Goal: Complete application form

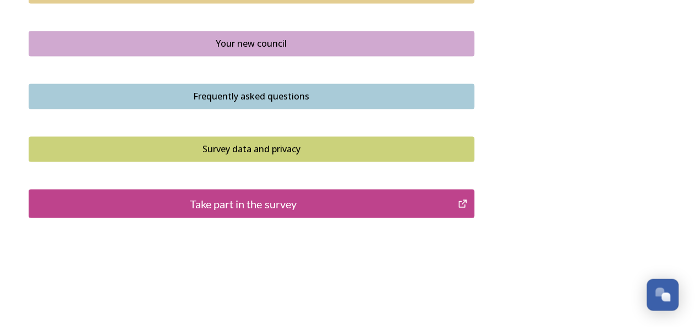
scroll to position [850, 0]
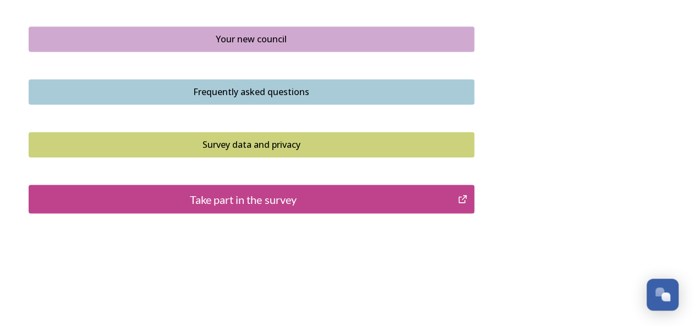
click at [212, 202] on div "Take part in the survey" at bounding box center [244, 199] width 418 height 17
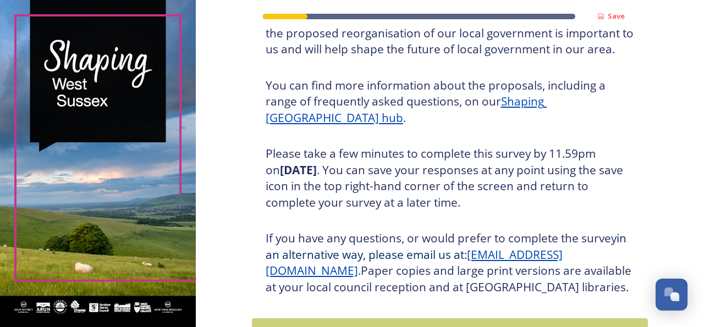
scroll to position [188, 0]
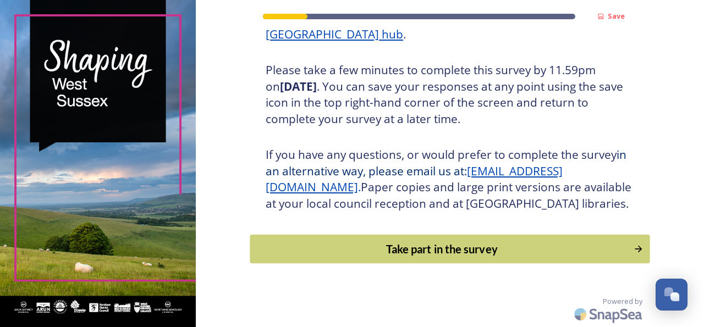
click at [467, 258] on div "Take part in the survey" at bounding box center [442, 249] width 372 height 17
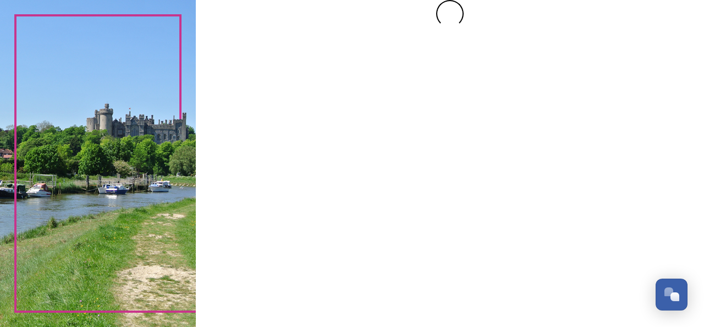
scroll to position [0, 0]
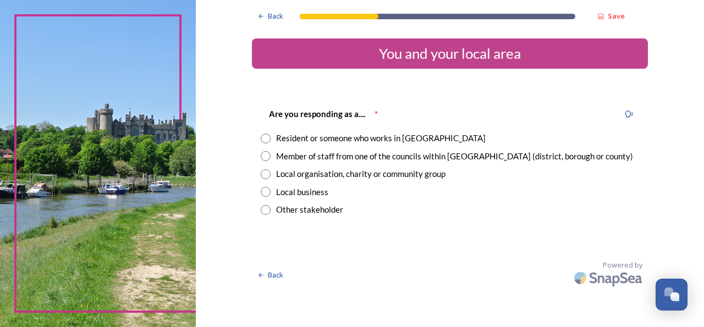
click at [267, 139] on input "radio" at bounding box center [266, 139] width 10 height 10
radio input "true"
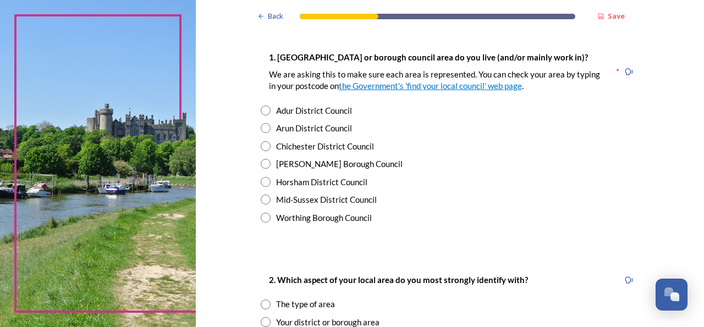
scroll to position [221, 0]
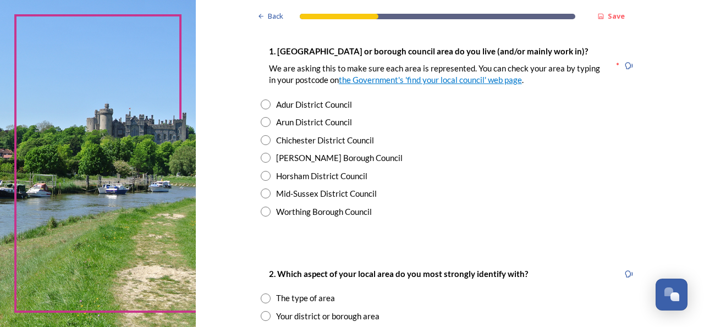
click at [261, 215] on input "radio" at bounding box center [266, 212] width 10 height 10
radio input "true"
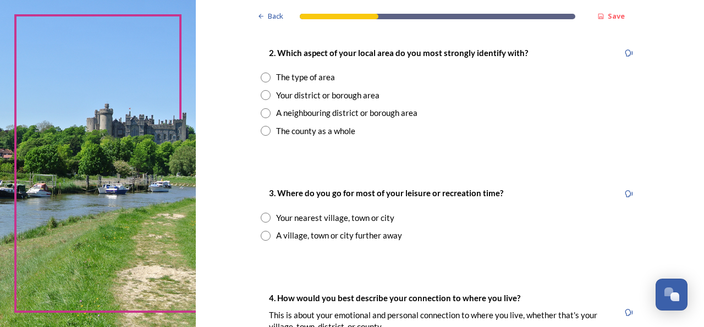
scroll to position [444, 0]
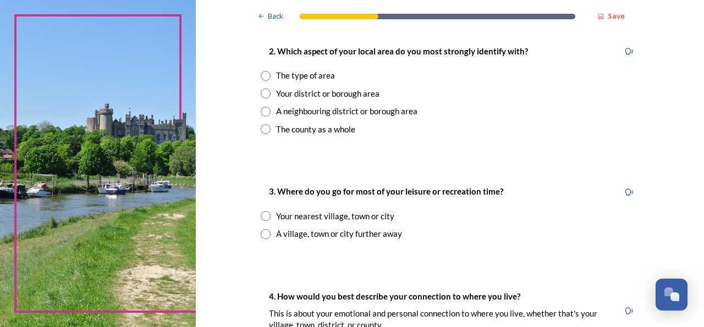
click at [261, 110] on input "radio" at bounding box center [266, 112] width 10 height 10
radio input "true"
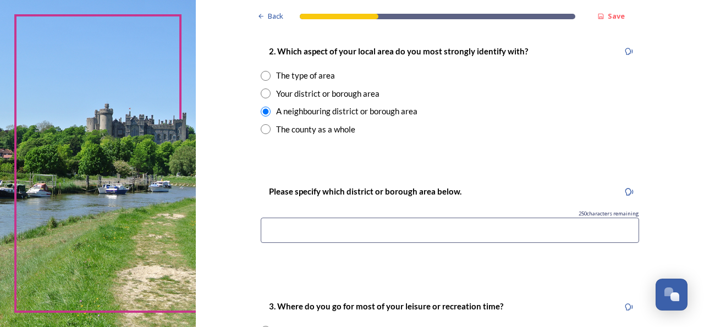
click at [315, 232] on input at bounding box center [450, 230] width 379 height 25
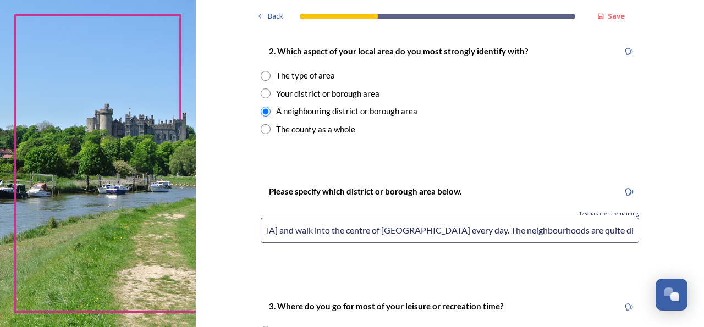
scroll to position [0, 111]
click at [422, 230] on input "I live in [GEOGRAPHIC_DATA] and walk into the centre of [GEOGRAPHIC_DATA] every…" at bounding box center [450, 230] width 379 height 25
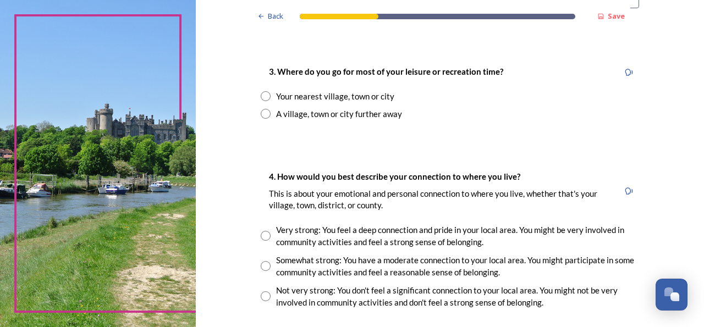
scroll to position [680, 0]
type input "I live in [GEOGRAPHIC_DATA] and walk into the centre of [GEOGRAPHIC_DATA] every…"
click at [261, 94] on input "radio" at bounding box center [266, 95] width 10 height 10
radio input "true"
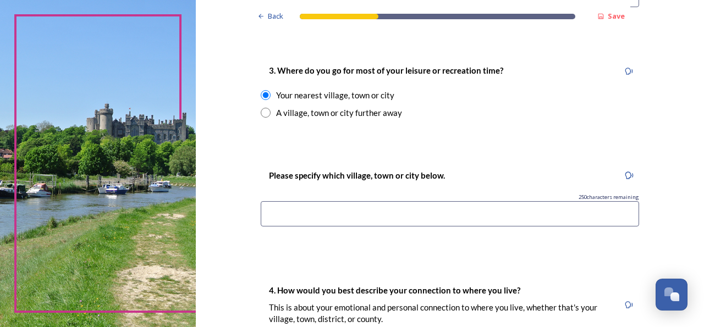
click at [308, 222] on input at bounding box center [450, 213] width 379 height 25
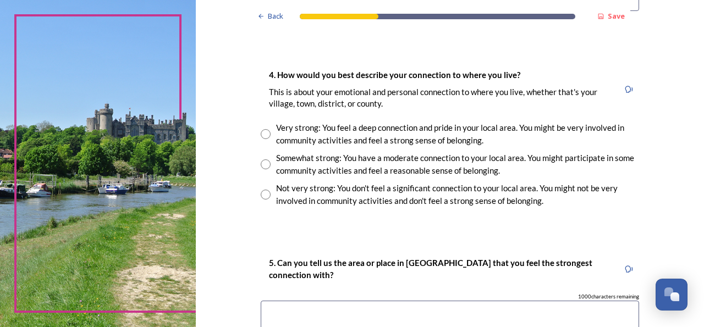
scroll to position [903, 0]
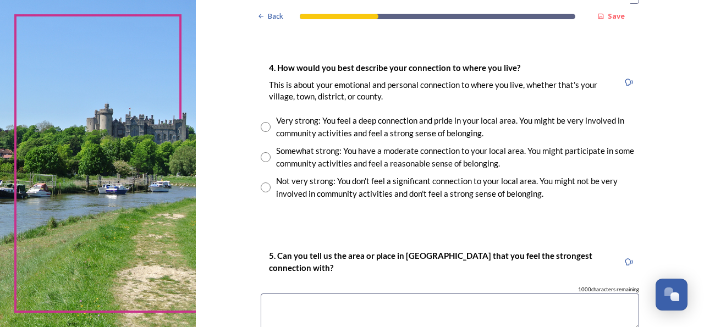
type input "Worthing"
click at [261, 156] on input "radio" at bounding box center [266, 157] width 10 height 10
radio input "true"
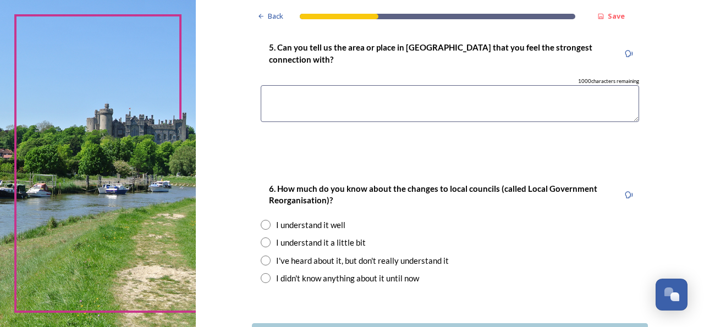
scroll to position [1108, 0]
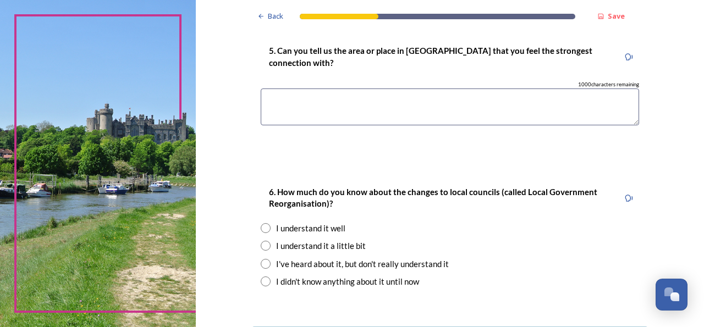
click at [287, 105] on textarea at bounding box center [450, 107] width 379 height 37
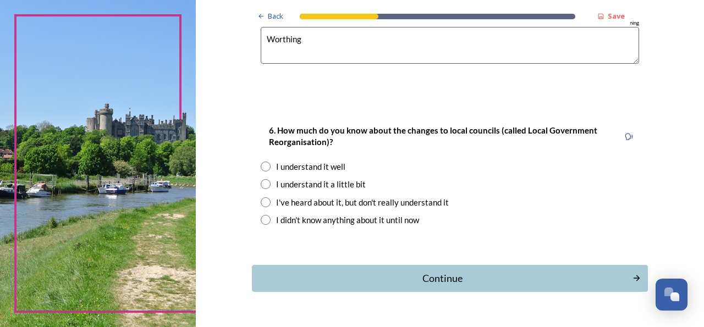
scroll to position [1195, 0]
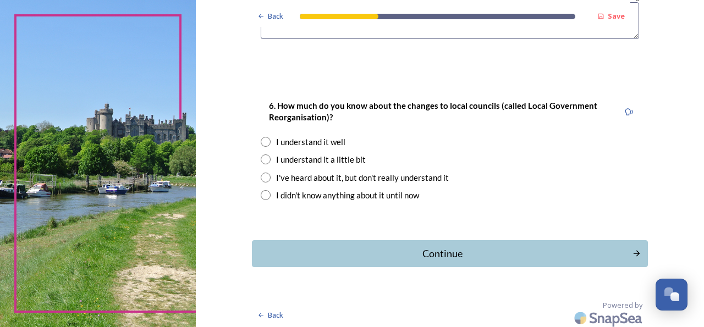
type textarea "Worthing"
click at [261, 157] on input "radio" at bounding box center [266, 160] width 10 height 10
radio input "true"
click at [417, 254] on div "Continue" at bounding box center [442, 254] width 373 height 15
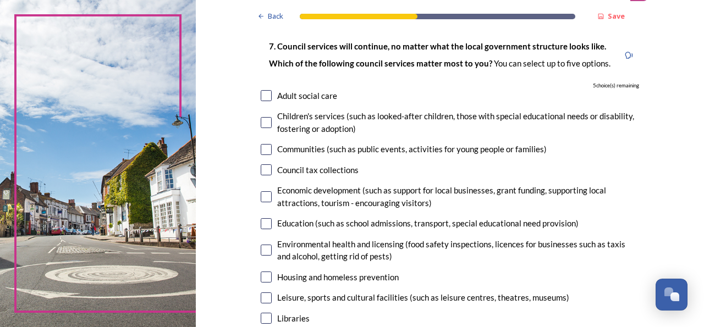
scroll to position [77, 0]
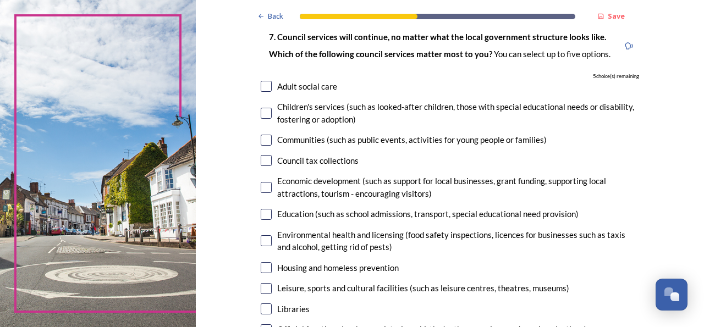
click at [265, 87] on input "checkbox" at bounding box center [266, 86] width 11 height 11
checkbox input "true"
click at [263, 161] on input "checkbox" at bounding box center [266, 160] width 11 height 11
checkbox input "true"
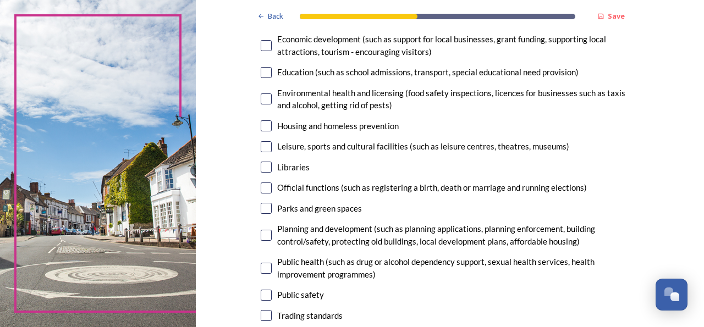
scroll to position [211, 0]
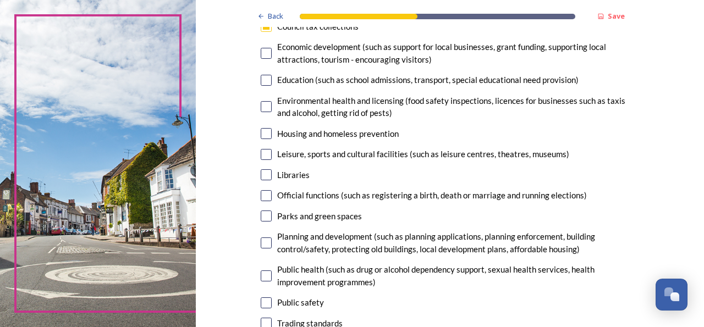
click at [262, 54] on input "checkbox" at bounding box center [266, 53] width 11 height 11
checkbox input "true"
click at [261, 172] on input "checkbox" at bounding box center [266, 174] width 11 height 11
checkbox input "true"
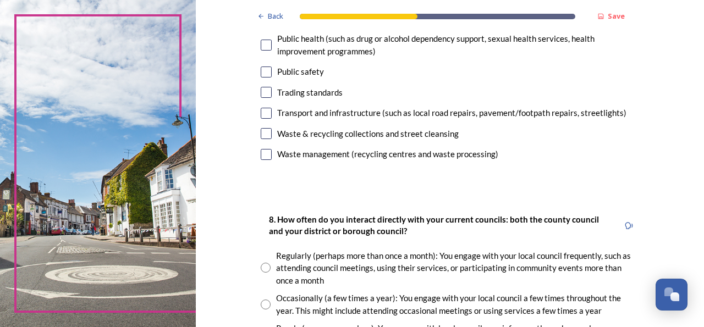
scroll to position [455, 0]
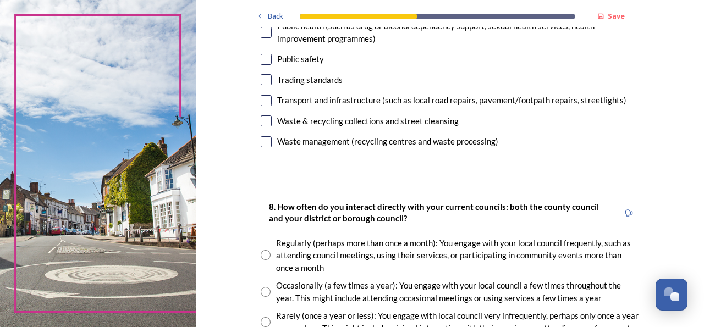
click at [264, 102] on input "checkbox" at bounding box center [266, 100] width 11 height 11
checkbox input "true"
click at [261, 142] on input "checkbox" at bounding box center [266, 141] width 11 height 11
checkbox input "false"
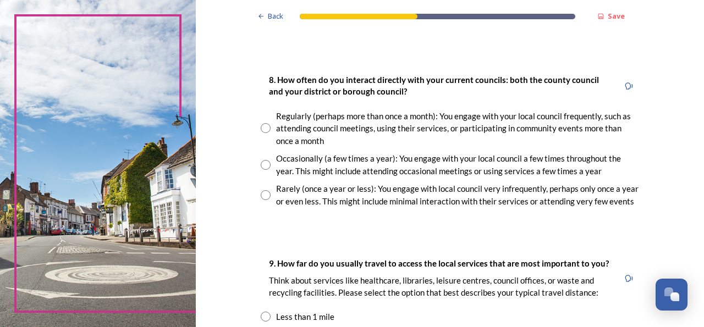
scroll to position [584, 0]
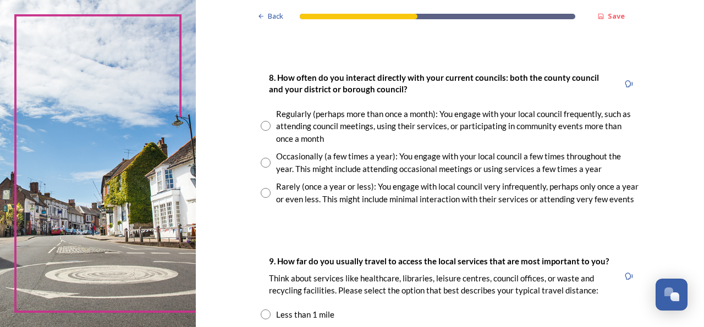
click at [263, 162] on input "radio" at bounding box center [266, 163] width 10 height 10
radio input "true"
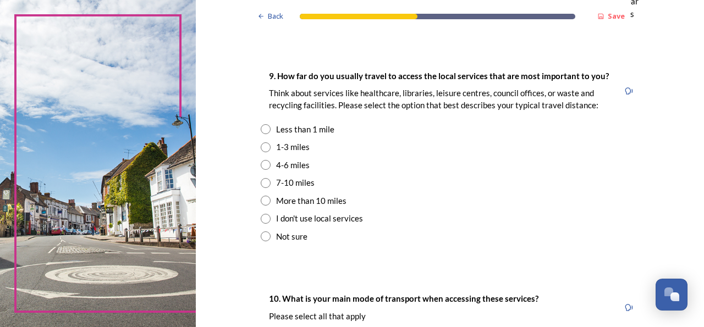
scroll to position [771, 0]
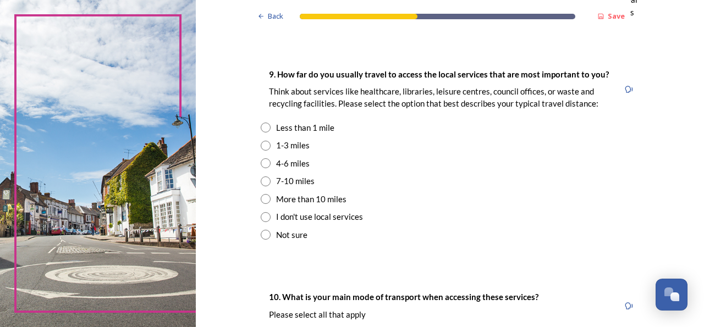
click at [261, 146] on input "radio" at bounding box center [266, 146] width 10 height 10
radio input "true"
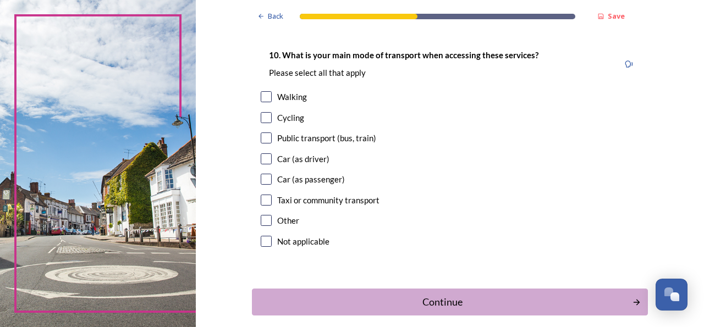
scroll to position [1015, 0]
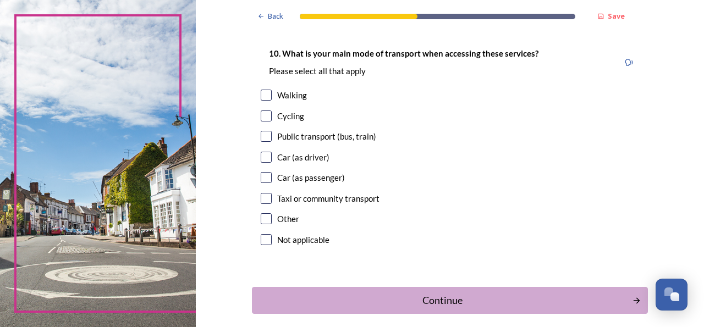
click at [261, 95] on input "checkbox" at bounding box center [266, 95] width 11 height 11
checkbox input "true"
click at [264, 137] on input "checkbox" at bounding box center [266, 136] width 11 height 11
checkbox input "true"
click at [487, 296] on div "Continue" at bounding box center [442, 300] width 373 height 15
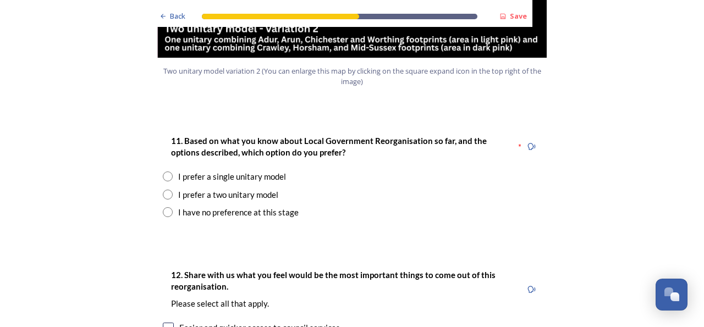
scroll to position [1421, 0]
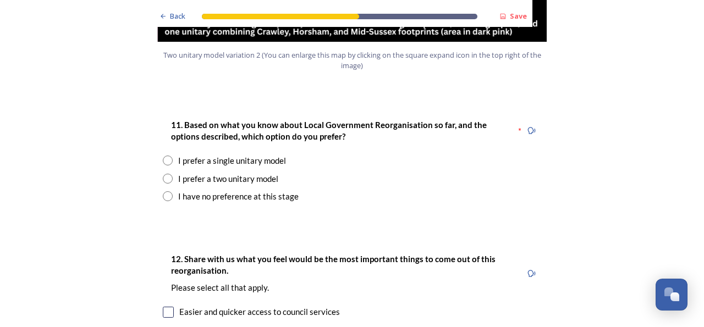
click at [163, 174] on input "radio" at bounding box center [168, 179] width 10 height 10
radio input "true"
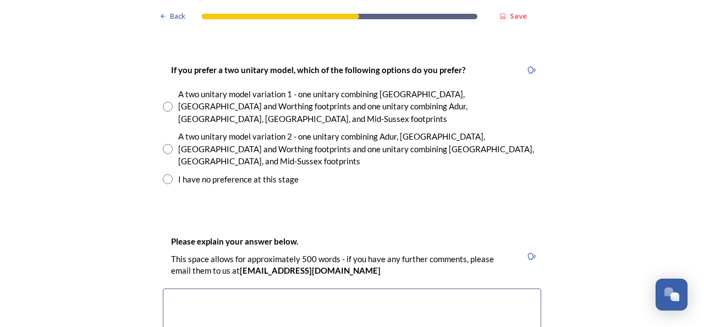
scroll to position [1602, 0]
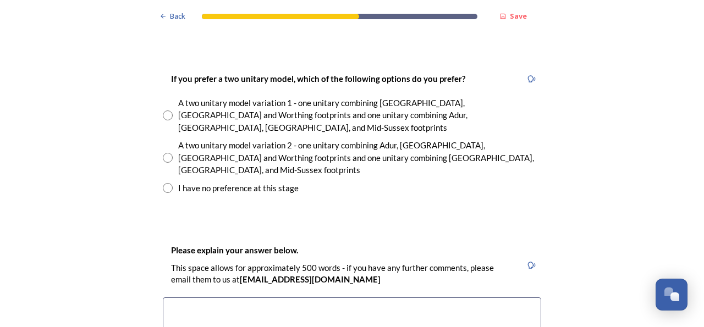
click at [163, 153] on input "radio" at bounding box center [168, 158] width 10 height 10
radio input "true"
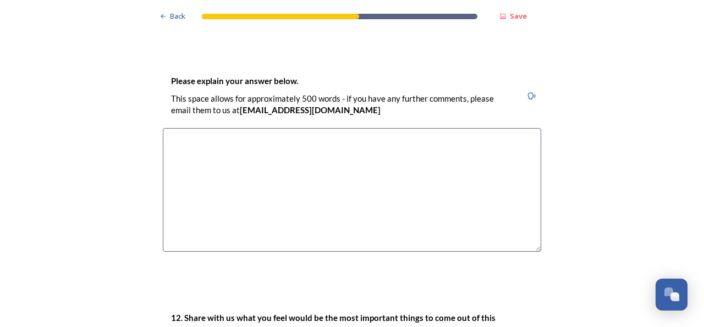
scroll to position [1763, 0]
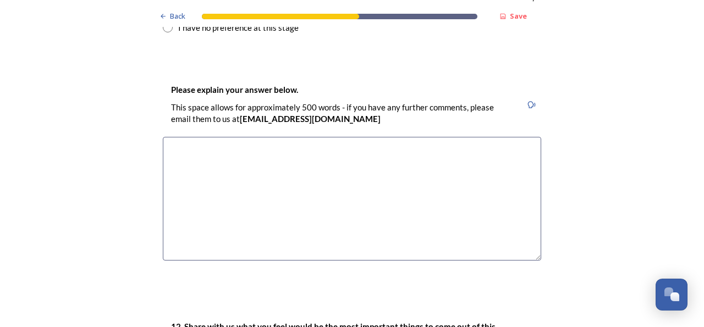
click at [217, 137] on textarea at bounding box center [352, 199] width 379 height 124
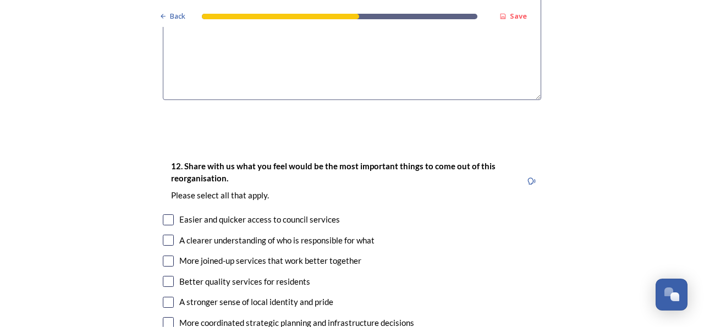
scroll to position [1936, 0]
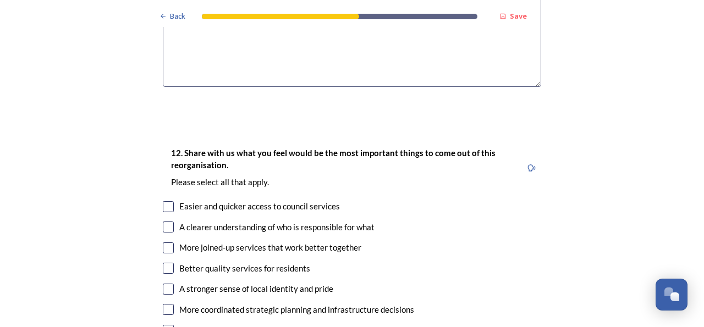
type textarea "I am totally against the single unitary model and variation 2 appears to be as …"
click at [163, 222] on input "checkbox" at bounding box center [168, 227] width 11 height 11
checkbox input "true"
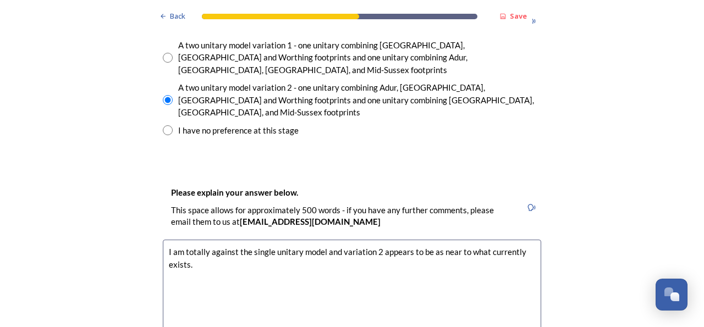
scroll to position [1655, 0]
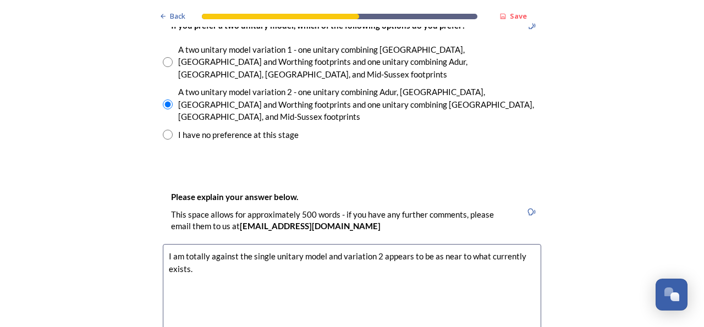
click at [209, 244] on textarea "I am totally against the single unitary model and variation 2 appears to be as …" at bounding box center [352, 306] width 379 height 124
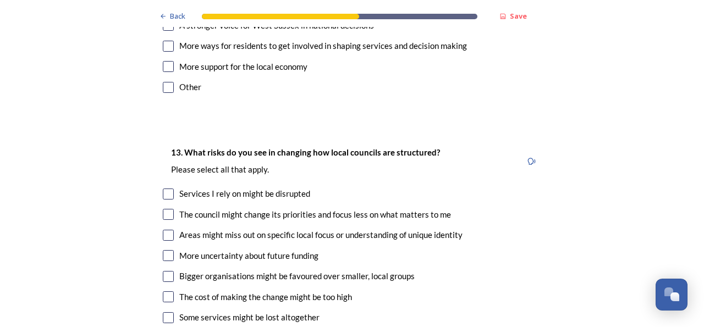
scroll to position [2289, 0]
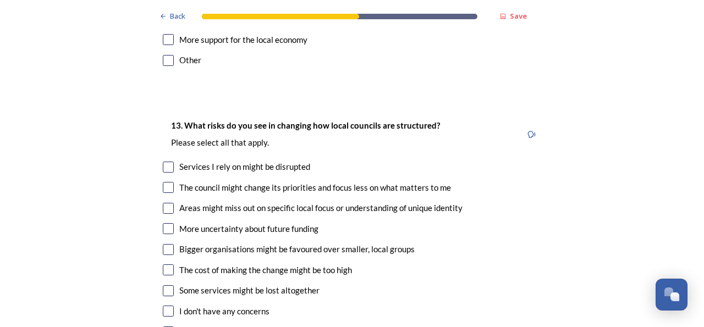
type textarea "I am totally against the single unitary model and variation 2 appears to be as …"
click at [163, 162] on input "checkbox" at bounding box center [168, 167] width 11 height 11
checkbox input "true"
click at [163, 182] on input "checkbox" at bounding box center [168, 187] width 11 height 11
checkbox input "true"
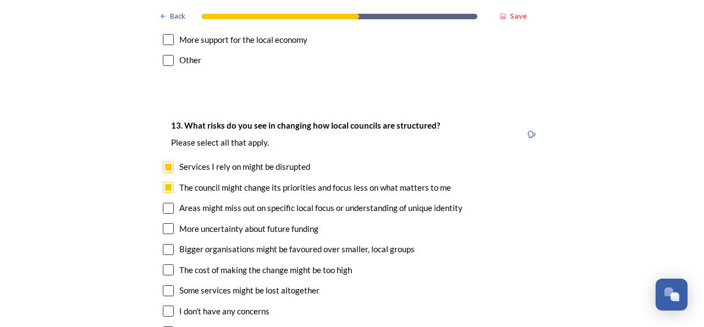
click at [163, 203] on input "checkbox" at bounding box center [168, 208] width 11 height 11
checkbox input "true"
click at [163, 265] on input "checkbox" at bounding box center [168, 270] width 11 height 11
checkbox input "true"
click at [164, 286] on input "checkbox" at bounding box center [168, 291] width 11 height 11
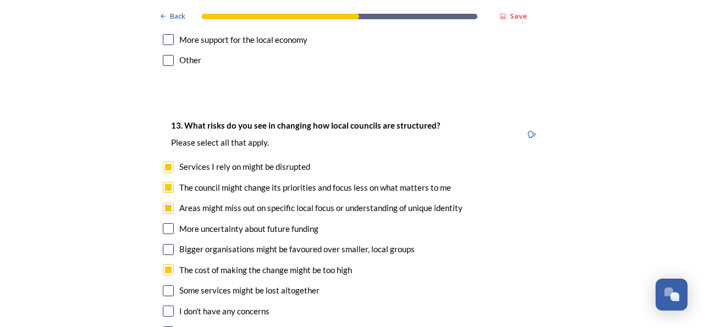
checkbox input "true"
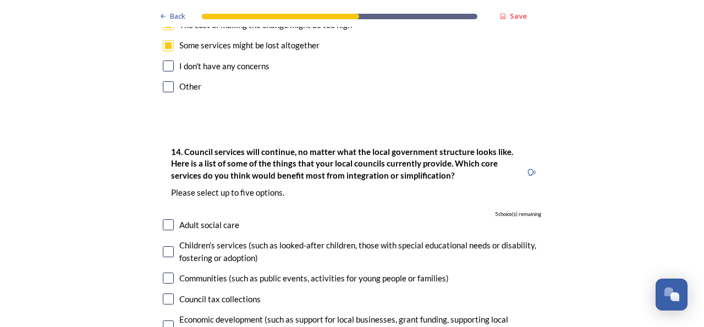
scroll to position [2565, 0]
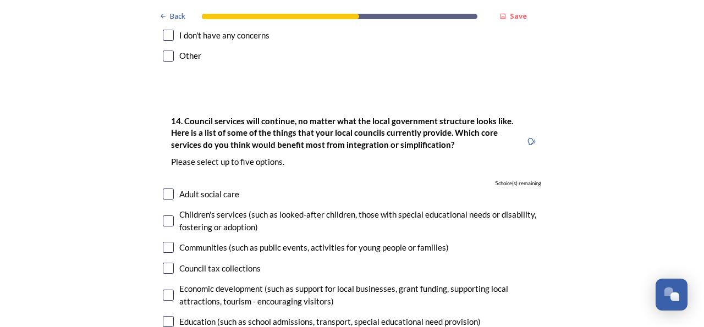
click at [165, 189] on input "checkbox" at bounding box center [168, 194] width 11 height 11
checkbox input "true"
click at [164, 242] on input "checkbox" at bounding box center [168, 247] width 11 height 11
checkbox input "true"
click at [167, 263] on input "checkbox" at bounding box center [168, 268] width 11 height 11
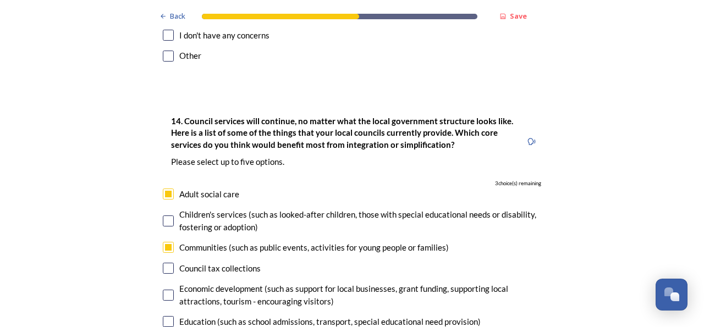
checkbox input "true"
click at [168, 290] on input "checkbox" at bounding box center [168, 295] width 11 height 11
checkbox input "true"
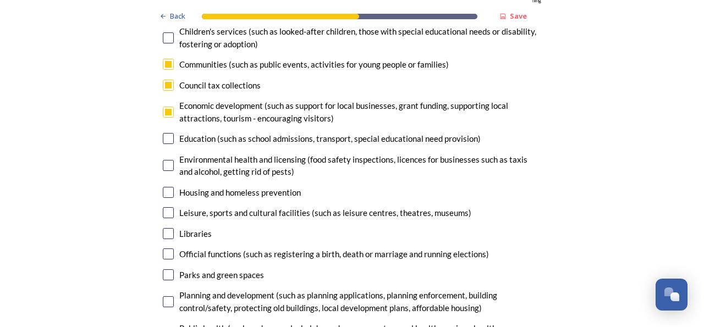
scroll to position [2753, 0]
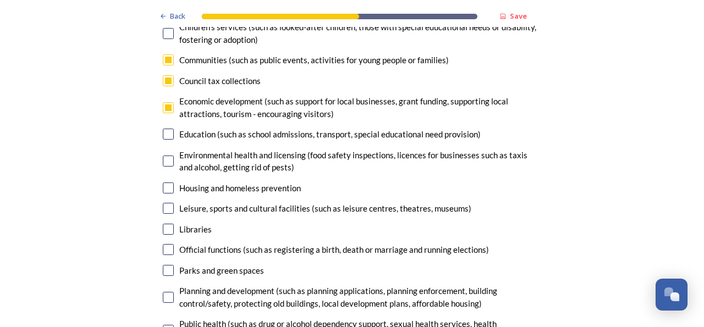
click at [163, 224] on input "checkbox" at bounding box center [168, 229] width 11 height 11
checkbox input "true"
click at [165, 203] on input "checkbox" at bounding box center [168, 208] width 11 height 11
checkbox input "false"
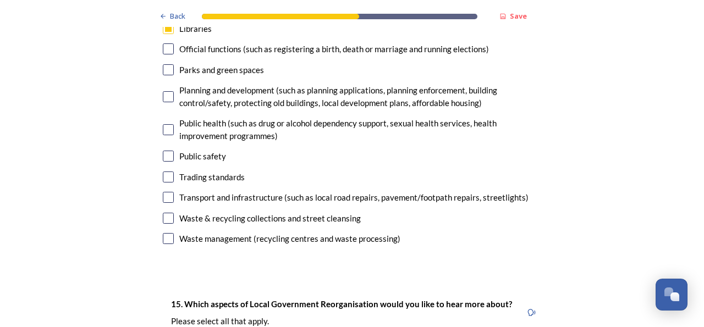
scroll to position [2967, 0]
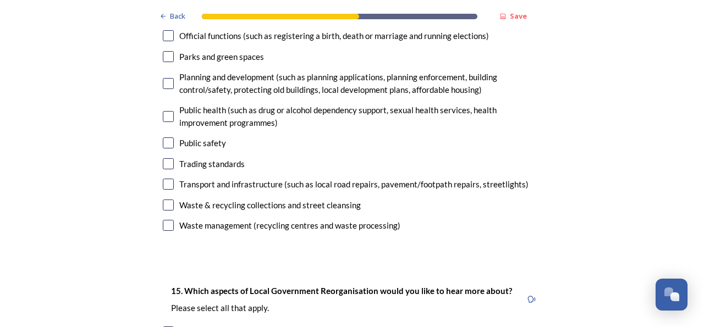
click at [165, 179] on input "checkbox" at bounding box center [168, 184] width 11 height 11
checkbox input "false"
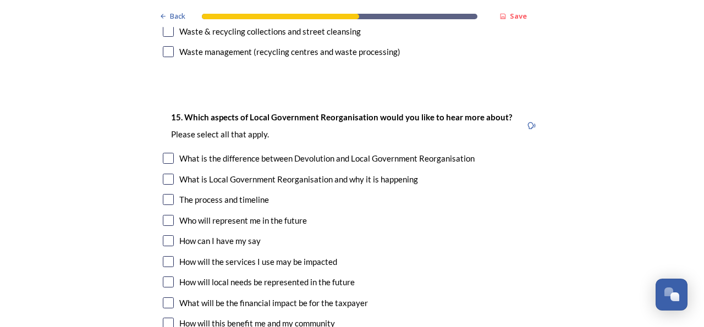
scroll to position [3146, 0]
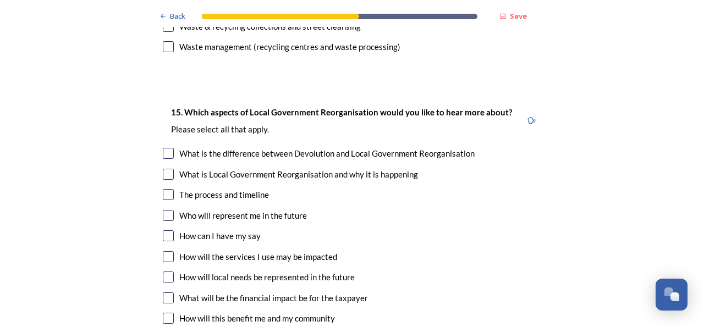
click at [163, 148] on input "checkbox" at bounding box center [168, 153] width 11 height 11
checkbox input "true"
click at [165, 169] on input "checkbox" at bounding box center [168, 174] width 11 height 11
checkbox input "true"
click at [166, 189] on input "checkbox" at bounding box center [168, 194] width 11 height 11
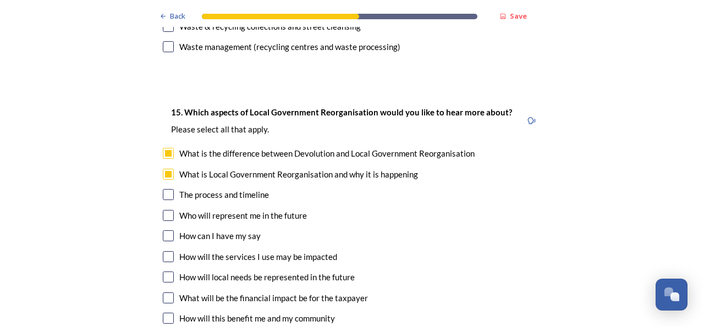
checkbox input "true"
click at [166, 210] on input "checkbox" at bounding box center [168, 215] width 11 height 11
checkbox input "true"
click at [166, 231] on input "checkbox" at bounding box center [168, 236] width 11 height 11
checkbox input "true"
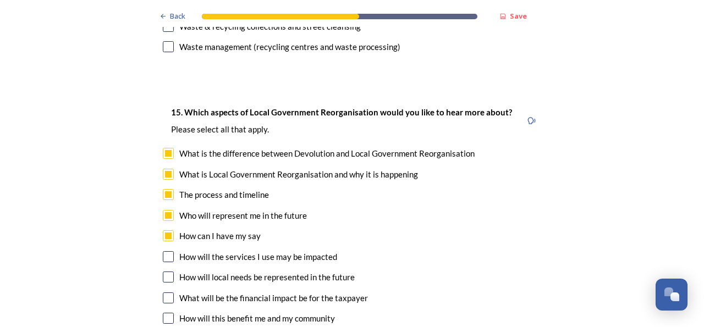
click at [163, 251] on input "checkbox" at bounding box center [168, 256] width 11 height 11
checkbox input "true"
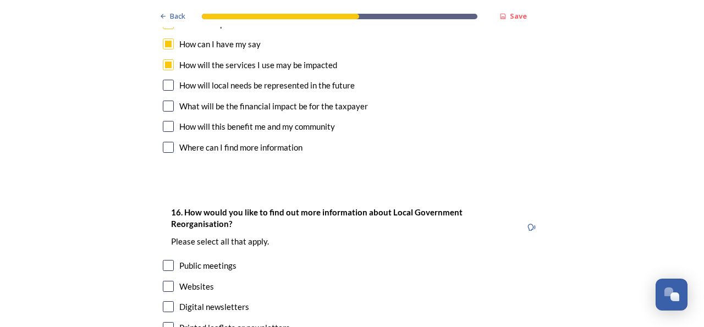
scroll to position [3373, 0]
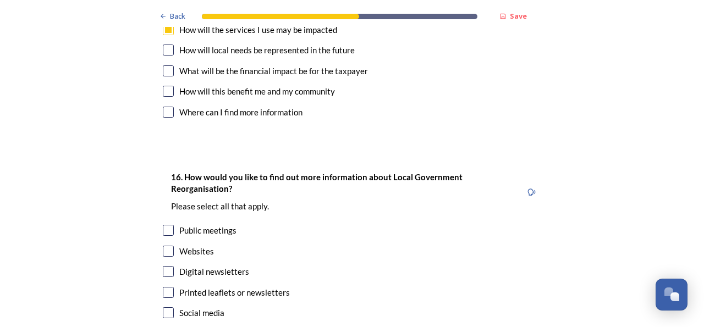
click at [166, 287] on input "checkbox" at bounding box center [168, 292] width 11 height 11
checkbox input "true"
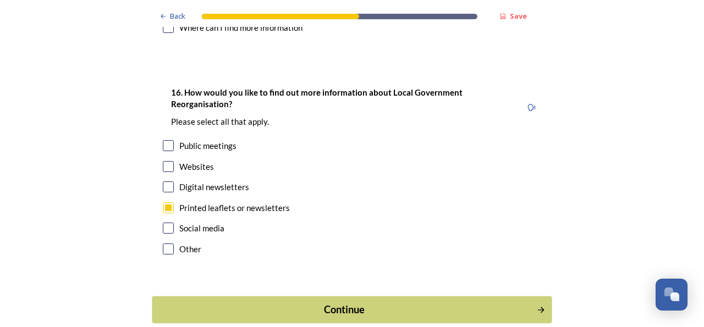
click at [341, 303] on div "Continue" at bounding box center [344, 310] width 373 height 15
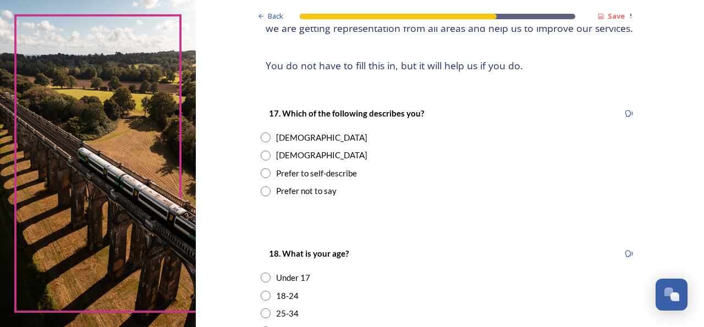
scroll to position [133, 0]
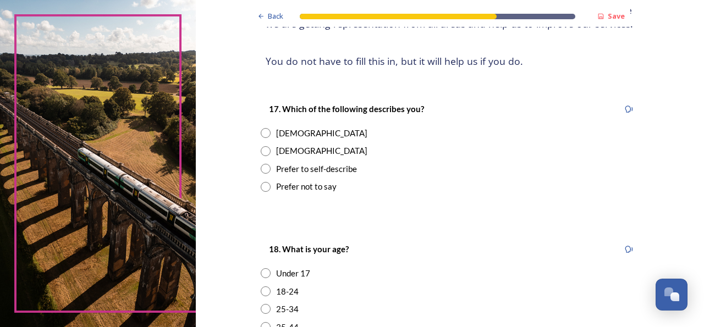
click at [262, 152] on input "radio" at bounding box center [266, 151] width 10 height 10
radio input "true"
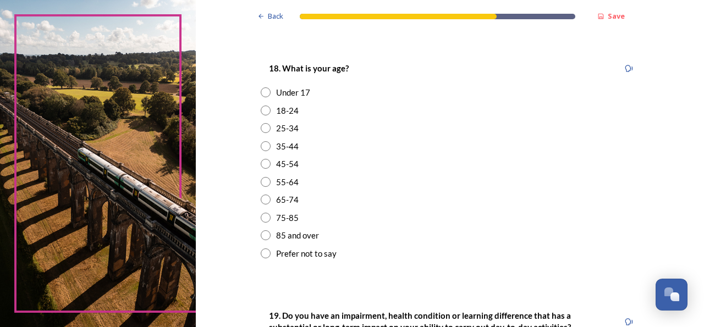
scroll to position [319, 0]
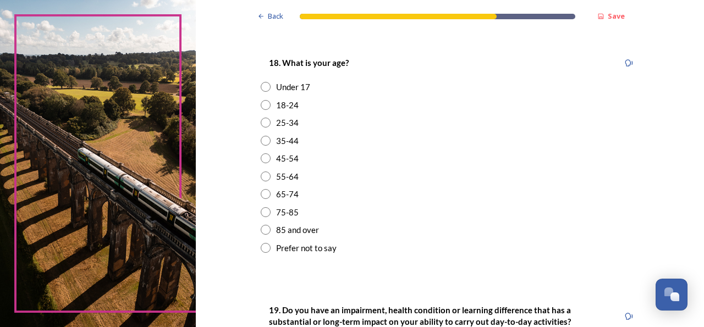
click at [263, 177] on input "radio" at bounding box center [266, 177] width 10 height 10
radio input "true"
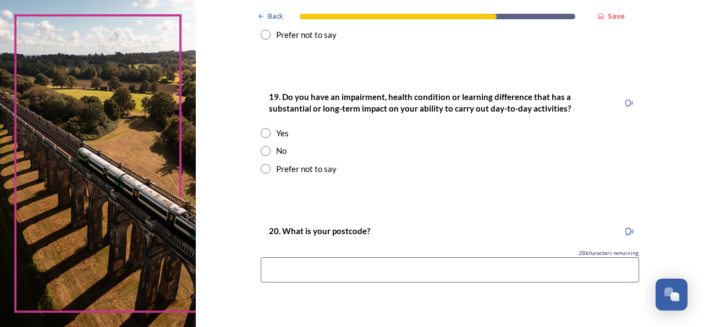
scroll to position [534, 0]
click at [261, 150] on input "radio" at bounding box center [266, 150] width 10 height 10
radio input "true"
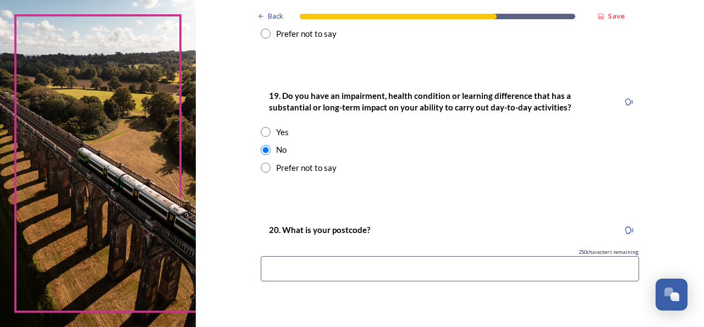
click at [354, 267] on input at bounding box center [450, 268] width 379 height 25
type input "BN11 2SP"
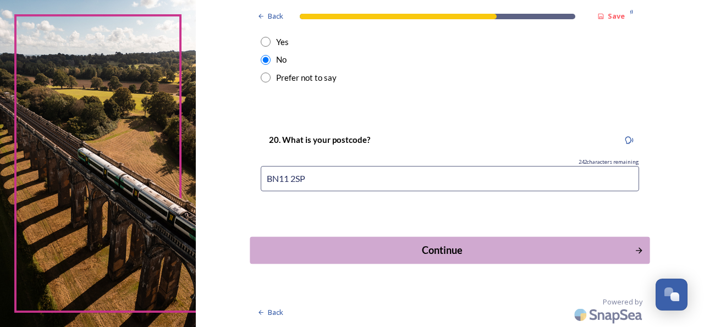
click at [422, 250] on div "Continue" at bounding box center [442, 250] width 373 height 15
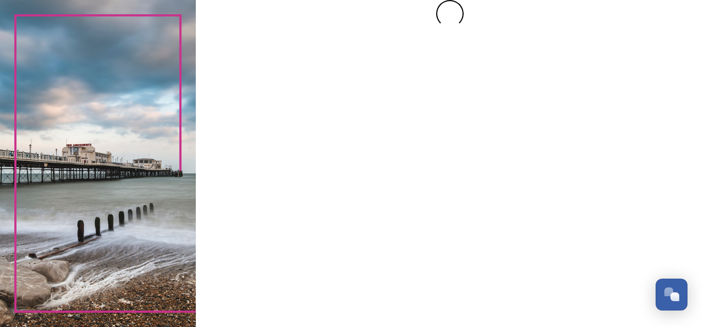
scroll to position [0, 0]
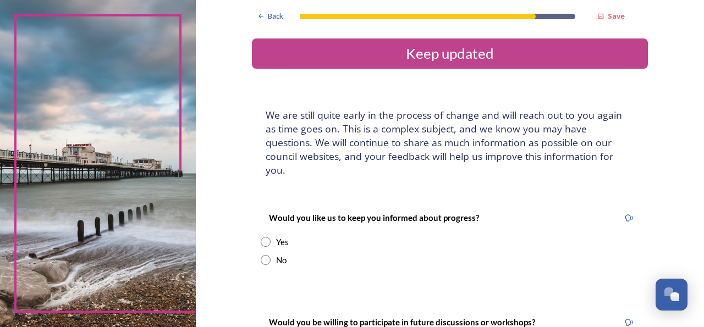
click at [261, 237] on input "radio" at bounding box center [266, 242] width 10 height 10
radio input "true"
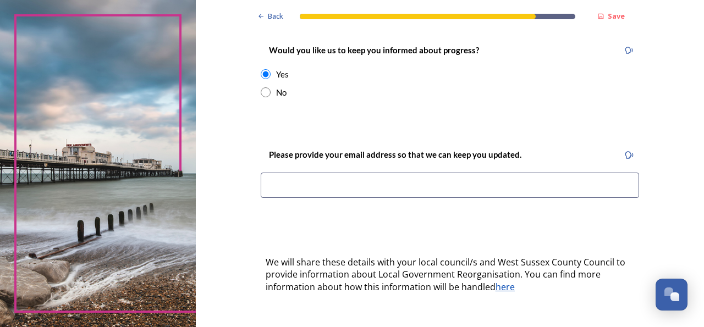
scroll to position [171, 0]
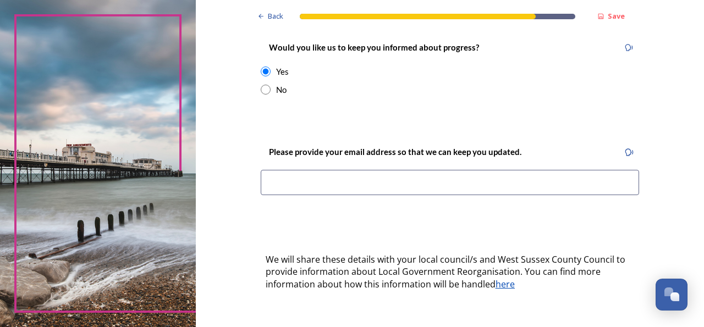
click at [282, 173] on input at bounding box center [450, 182] width 379 height 25
type input "G"
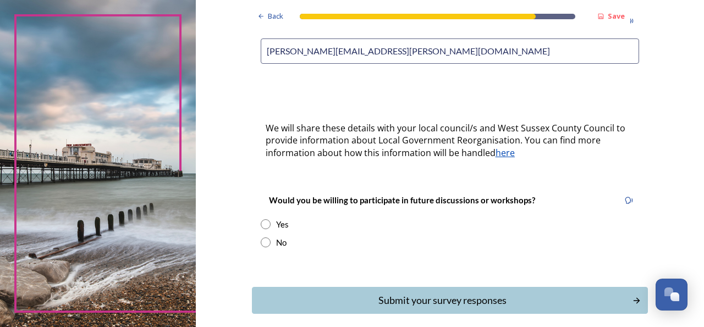
scroll to position [338, 0]
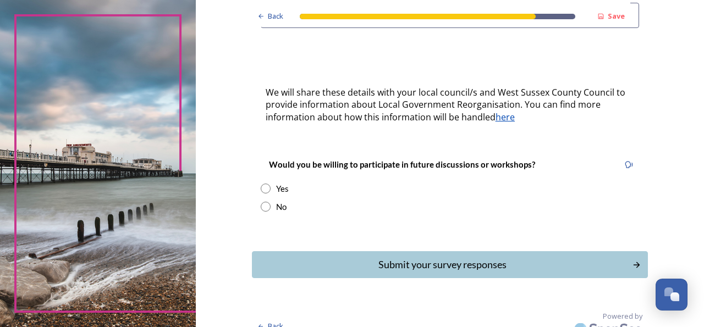
type input "[PERSON_NAME][EMAIL_ADDRESS][PERSON_NAME][DOMAIN_NAME]"
drag, startPoint x: 261, startPoint y: 190, endPoint x: 278, endPoint y: 207, distance: 23.7
click at [261, 202] on input "radio" at bounding box center [266, 207] width 10 height 10
radio input "true"
click at [261, 184] on input "radio" at bounding box center [266, 189] width 10 height 10
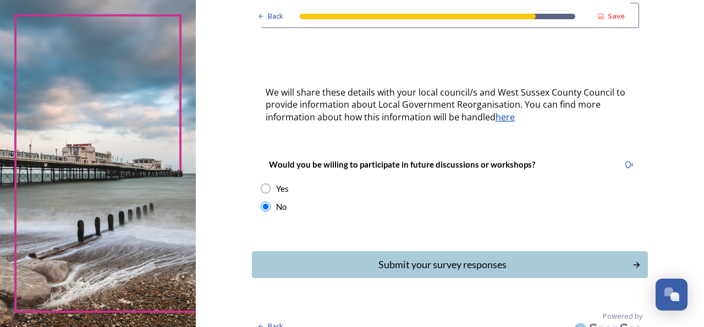
radio input "true"
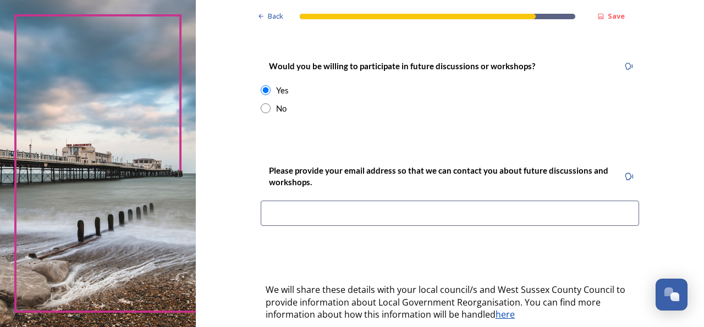
scroll to position [472, 0]
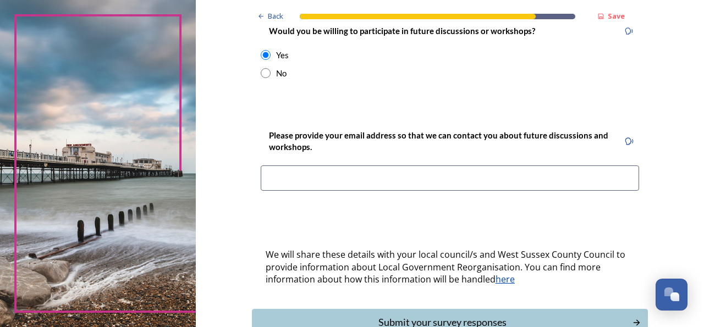
click at [287, 167] on input at bounding box center [450, 178] width 379 height 25
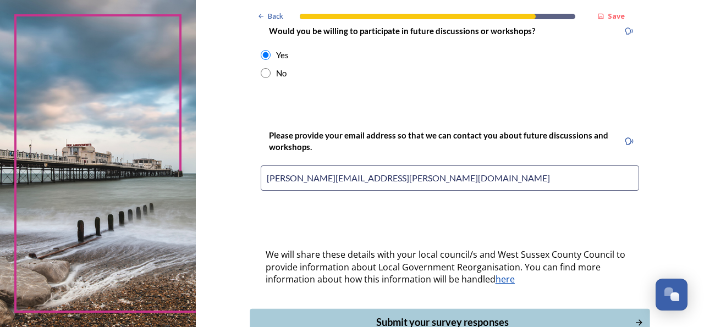
type input "[PERSON_NAME][EMAIL_ADDRESS][PERSON_NAME][DOMAIN_NAME]"
click at [429, 315] on div "Submit your survey responses" at bounding box center [442, 322] width 373 height 15
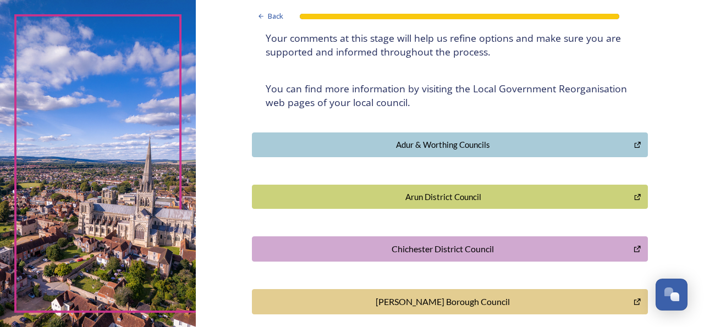
scroll to position [177, 0]
